Goal: Information Seeking & Learning: Learn about a topic

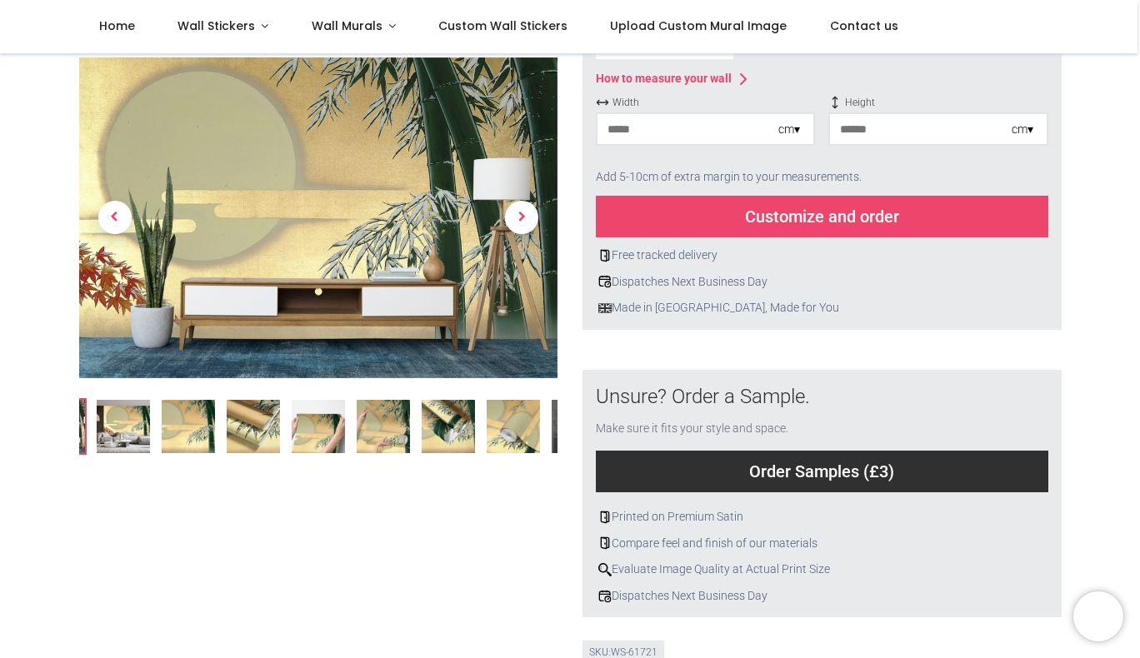
scroll to position [301, 0]
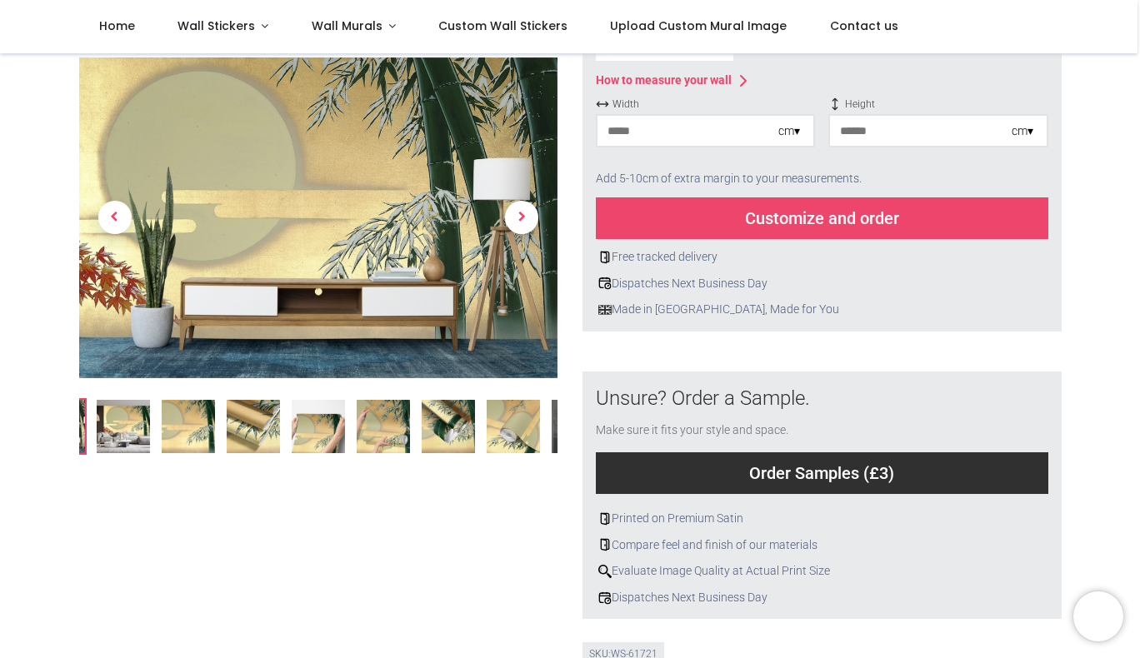
click at [109, 425] on img at bounding box center [123, 426] width 53 height 53
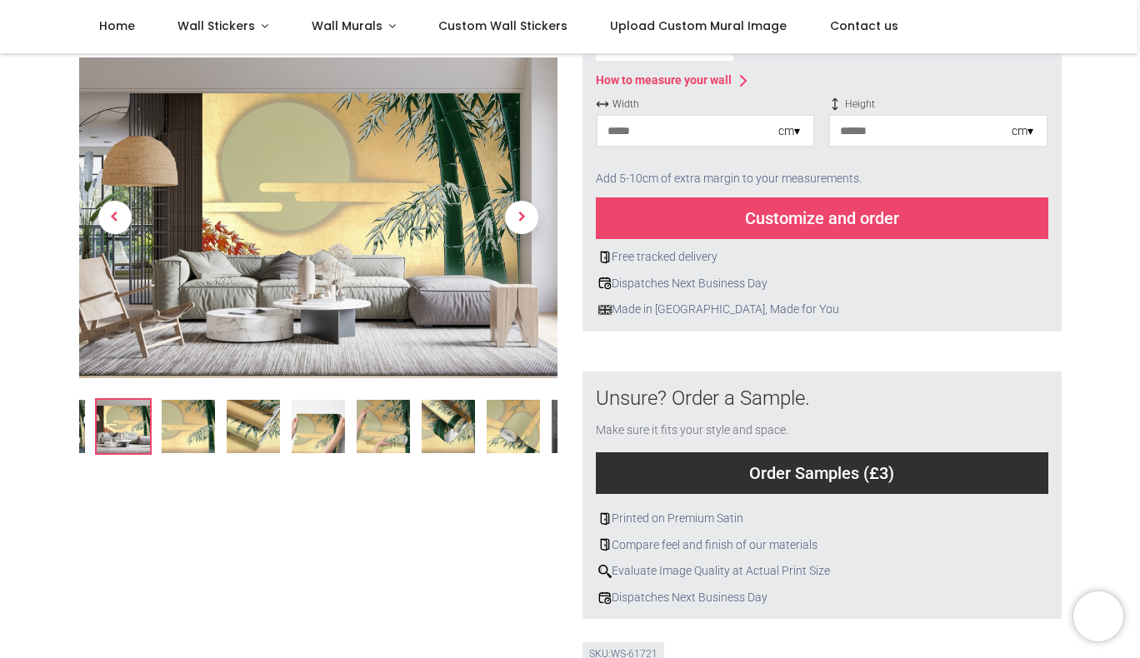
click at [189, 436] on img at bounding box center [188, 426] width 53 height 53
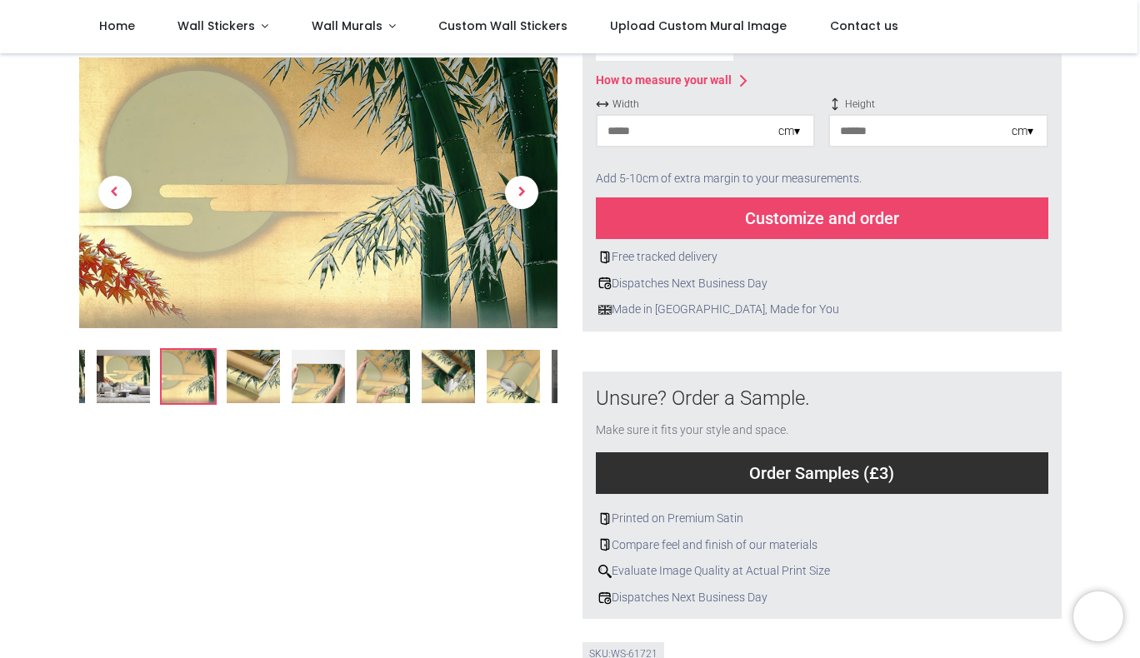
click at [256, 372] on img at bounding box center [253, 376] width 53 height 53
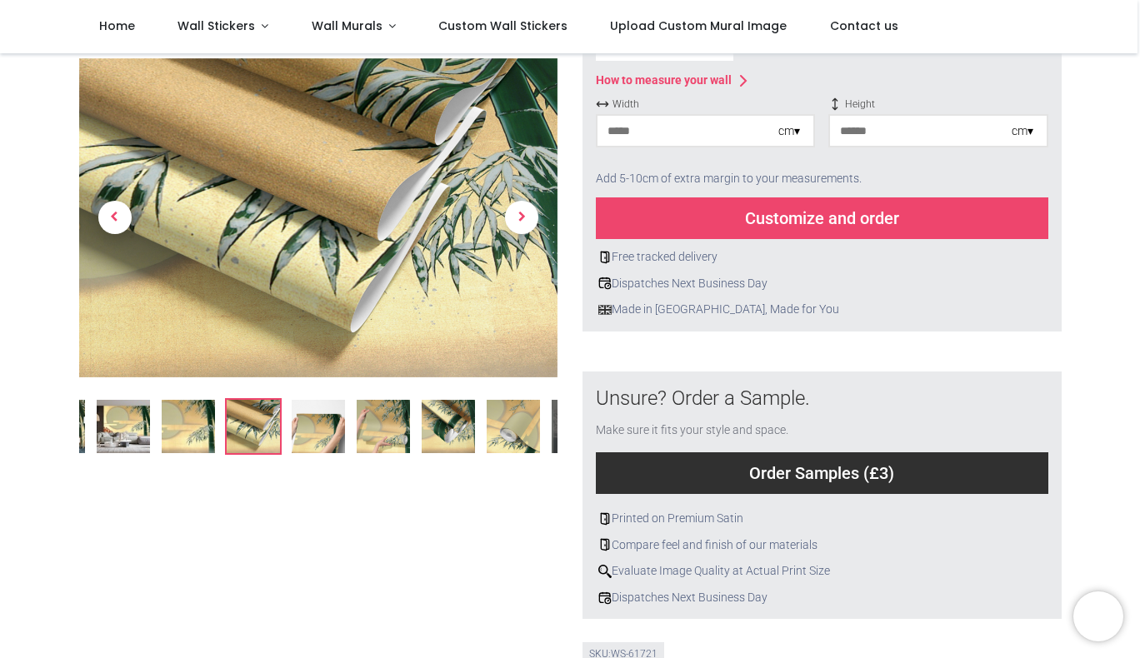
click at [319, 428] on img at bounding box center [318, 426] width 53 height 53
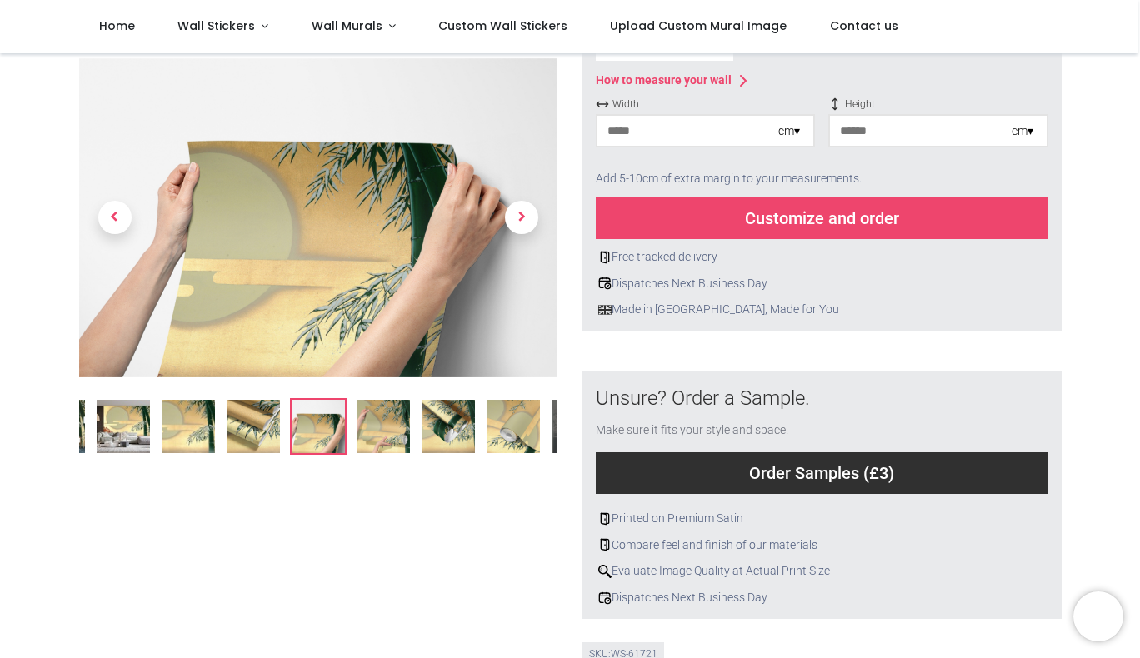
click at [385, 433] on img at bounding box center [383, 426] width 53 height 53
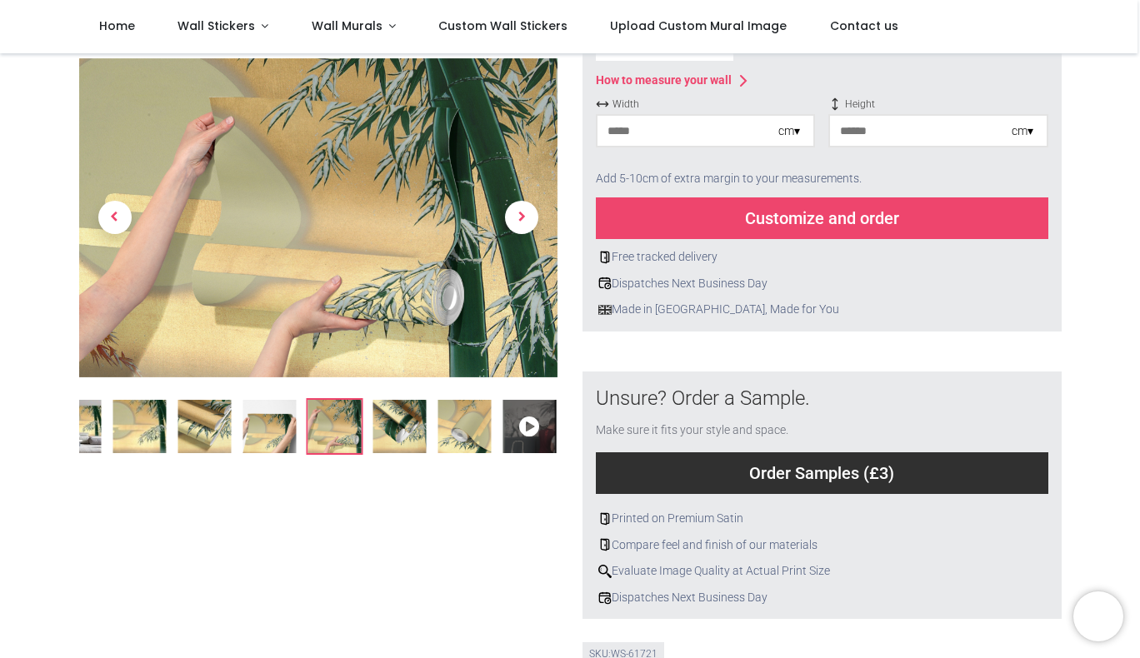
click at [469, 431] on img at bounding box center [463, 426] width 53 height 53
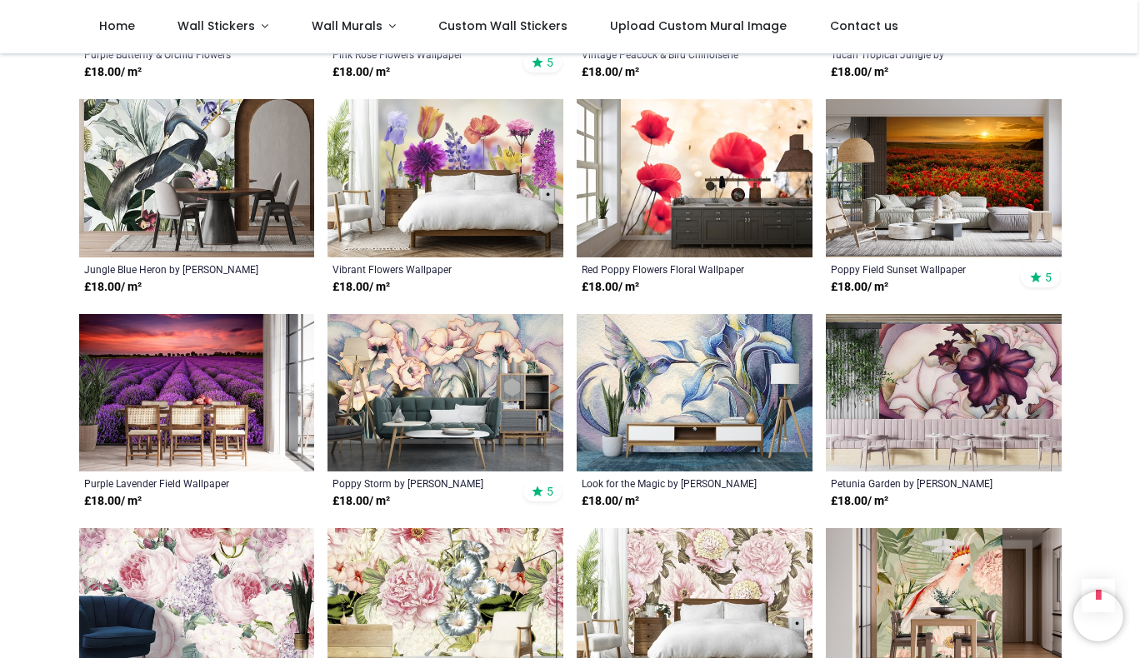
scroll to position [1209, 0]
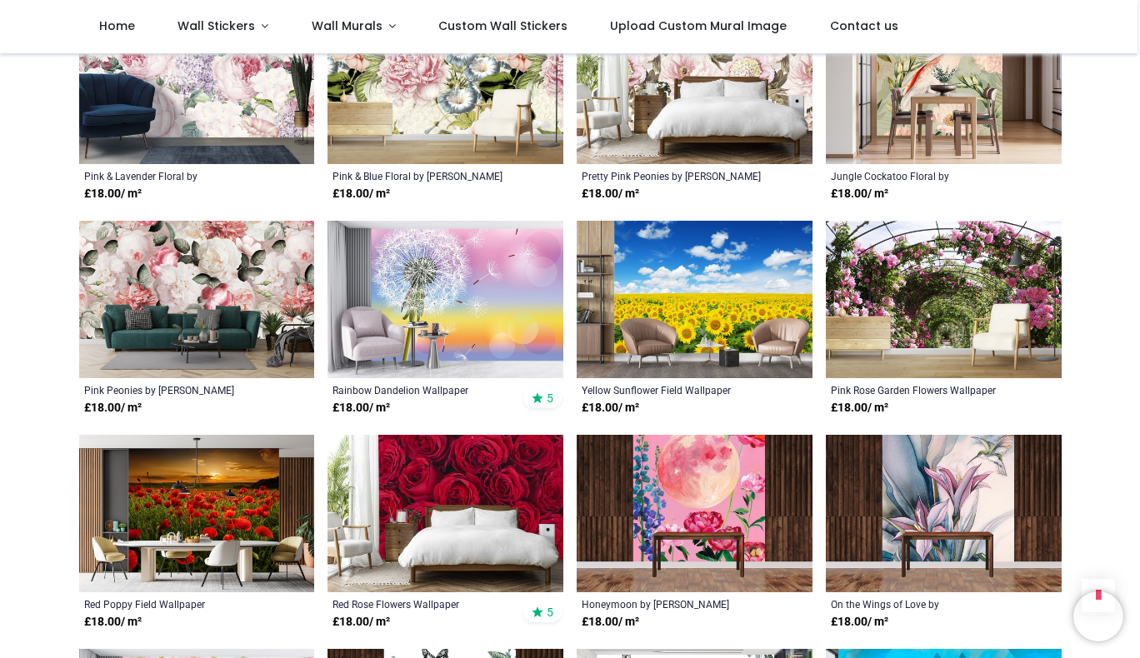
scroll to position [1724, 0]
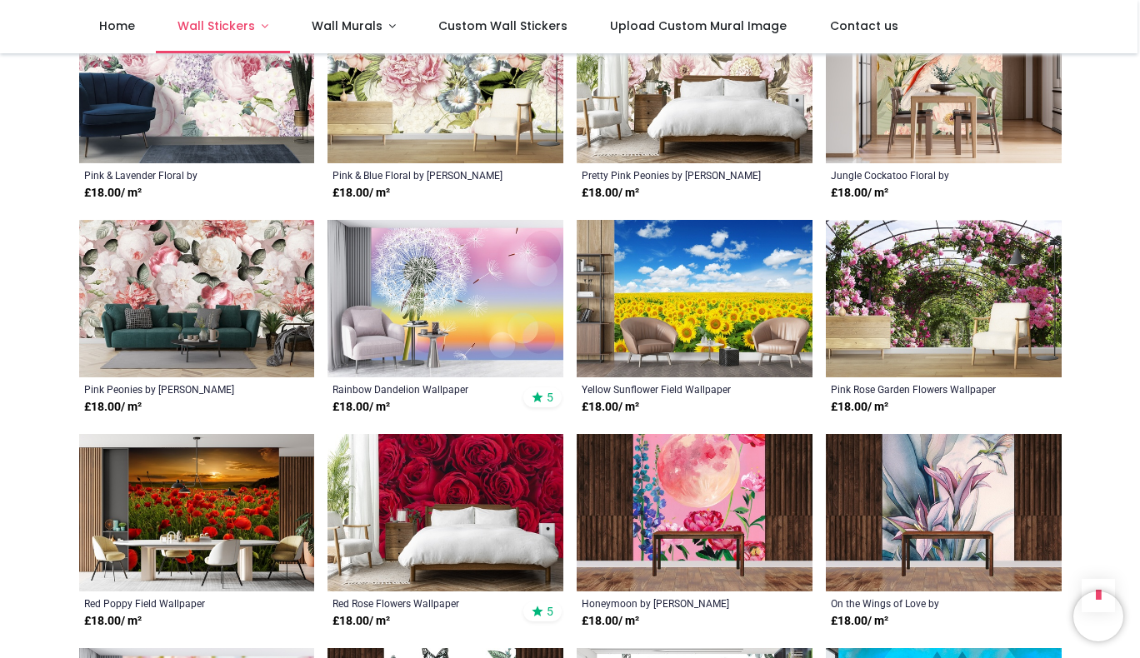
click at [212, 20] on span "Wall Stickers" at bounding box center [215, 25] width 77 height 17
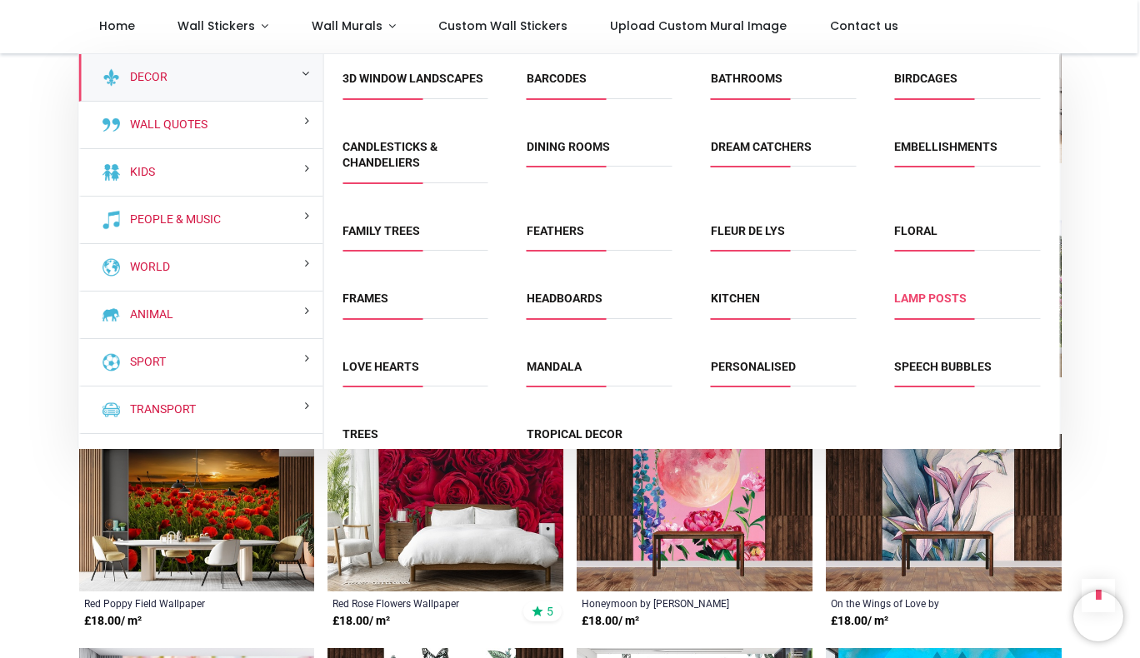
click at [927, 305] on link "Lamp Posts" at bounding box center [930, 298] width 72 height 13
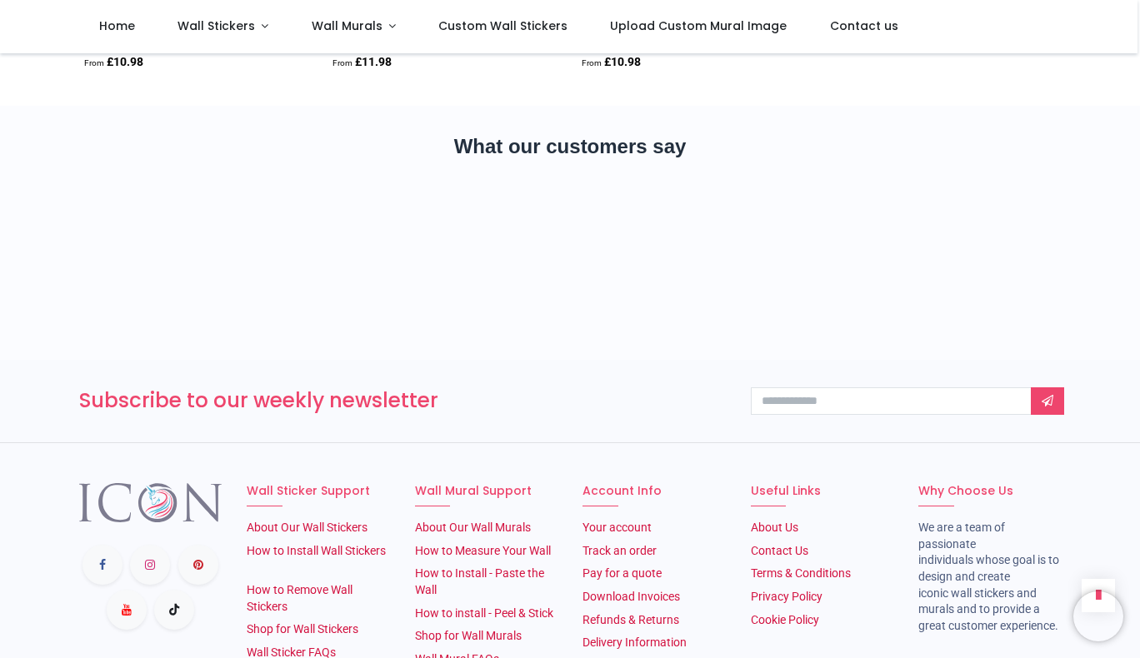
scroll to position [2082, 0]
